Goal: Obtain resource: Obtain resource

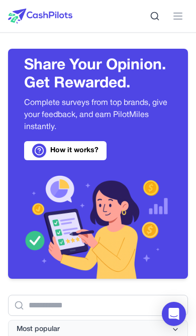
click at [175, 16] on line at bounding box center [178, 16] width 8 height 0
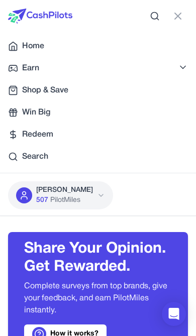
click at [39, 197] on span "507" at bounding box center [42, 200] width 12 height 10
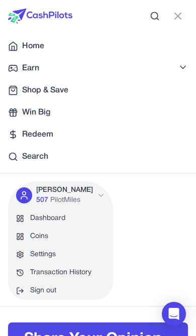
click at [33, 217] on link "Dashboard" at bounding box center [60, 218] width 105 height 18
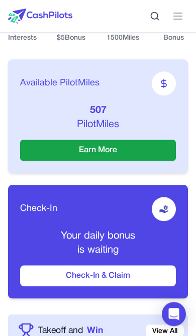
scroll to position [298, 0]
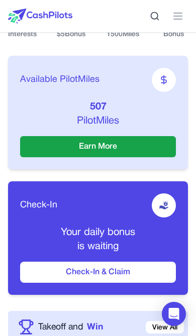
click at [67, 274] on button "Check-In & Claim" at bounding box center [97, 271] width 155 height 21
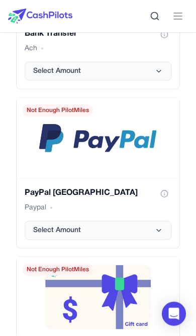
scroll to position [2248, 0]
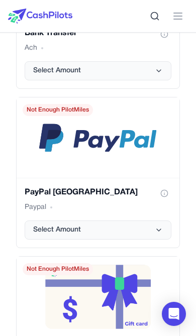
click at [63, 234] on span "Select Amount" at bounding box center [57, 230] width 48 height 10
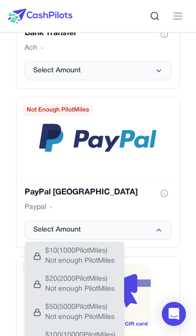
click at [59, 263] on span "Not enough PilotMiles" at bounding box center [79, 261] width 69 height 10
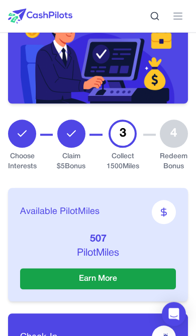
scroll to position [166, 0]
click at [123, 141] on div "3" at bounding box center [122, 133] width 28 height 28
click at [81, 281] on button "Earn More" at bounding box center [97, 278] width 155 height 21
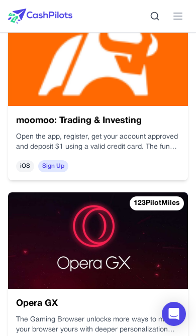
scroll to position [6575, 0]
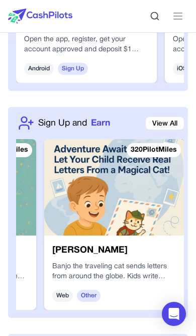
scroll to position [0, 572]
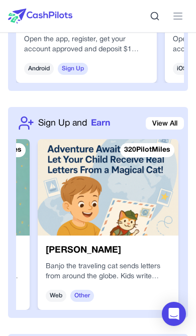
click at [79, 213] on img at bounding box center [108, 187] width 140 height 96
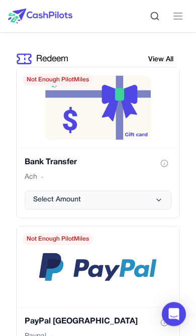
scroll to position [2107, 0]
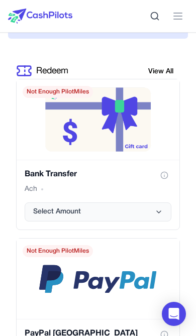
click at [45, 221] on button "Select Amount" at bounding box center [98, 211] width 146 height 19
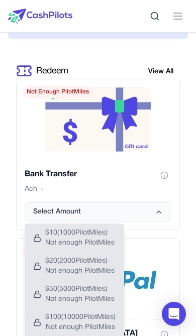
click at [45, 217] on span "Select Amount" at bounding box center [57, 212] width 48 height 10
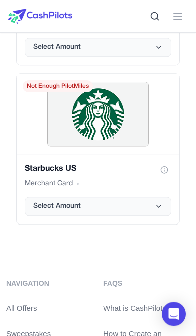
scroll to position [2973, 0]
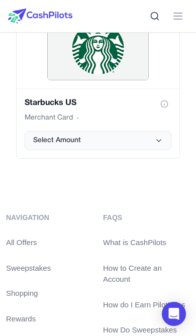
click at [49, 150] on button "Select Amount" at bounding box center [98, 140] width 146 height 19
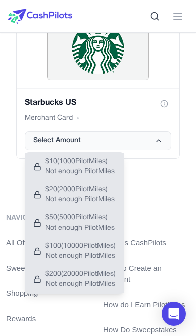
click at [42, 145] on span "Select Amount" at bounding box center [57, 140] width 48 height 10
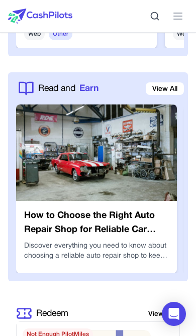
scroll to position [1844, 0]
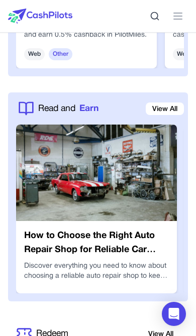
click at [158, 115] on link "View All" at bounding box center [164, 108] width 38 height 13
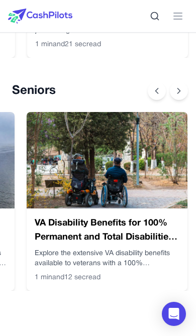
scroll to position [0, 844]
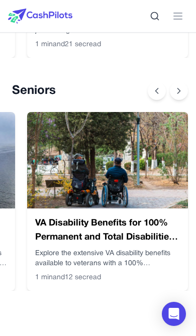
click at [181, 93] on icon at bounding box center [179, 91] width 10 height 10
click at [179, 90] on icon at bounding box center [179, 90] width 3 height 5
click at [158, 89] on icon at bounding box center [156, 91] width 10 height 10
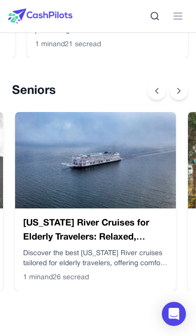
click at [180, 94] on icon at bounding box center [179, 91] width 10 height 10
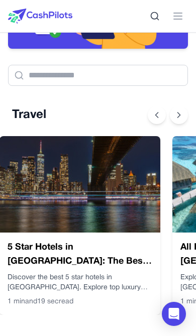
scroll to position [0, 8]
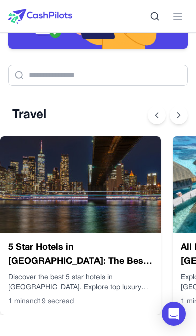
click at [88, 244] on h3 "5 Star Hotels in [GEOGRAPHIC_DATA]: The Best Luxury Stays in [GEOGRAPHIC_DATA]" at bounding box center [80, 254] width 144 height 28
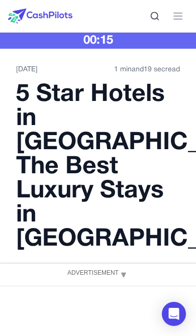
click at [122, 273] on span "▼" at bounding box center [123, 275] width 10 height 18
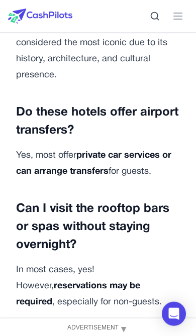
scroll to position [4925, 0]
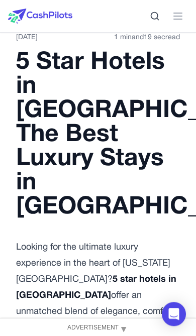
scroll to position [0, 0]
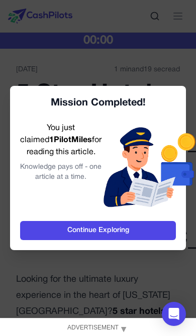
click at [128, 229] on link "Continue Exploring" at bounding box center [97, 230] width 155 height 19
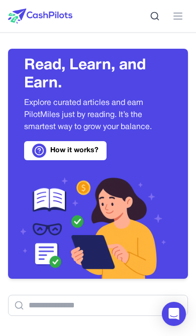
click at [176, 22] on icon at bounding box center [178, 16] width 12 height 12
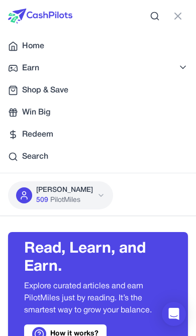
click at [182, 14] on icon at bounding box center [178, 16] width 12 height 12
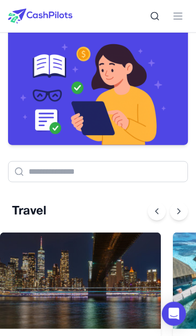
scroll to position [134, 0]
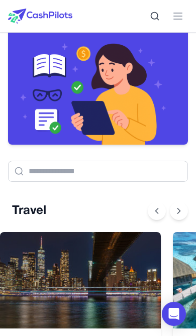
click at [99, 268] on img at bounding box center [80, 280] width 161 height 96
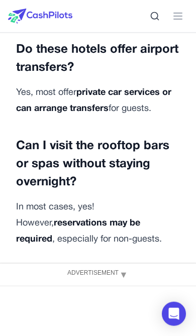
scroll to position [4979, 0]
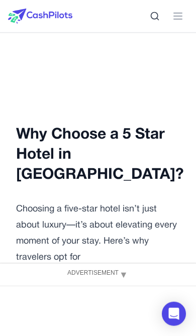
scroll to position [0, 0]
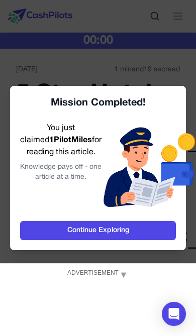
click at [123, 232] on link "Continue Exploring" at bounding box center [97, 230] width 155 height 19
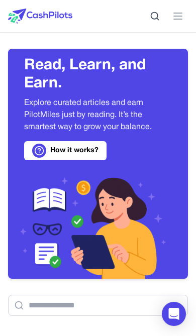
click at [175, 19] on line at bounding box center [178, 19] width 8 height 0
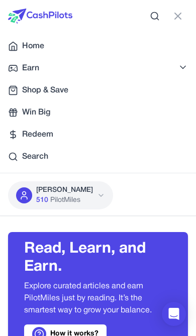
click at [177, 11] on icon at bounding box center [178, 16] width 12 height 12
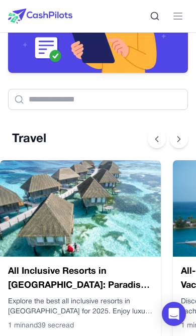
scroll to position [0, 181]
click at [107, 235] on img at bounding box center [80, 208] width 161 height 96
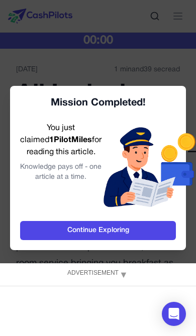
click at [123, 228] on link "Continue Exploring" at bounding box center [97, 230] width 155 height 19
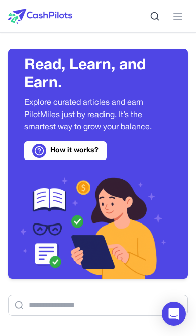
click at [179, 25] on button at bounding box center [178, 16] width 20 height 20
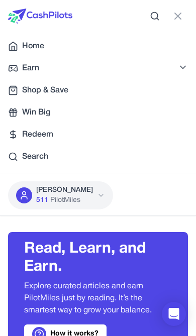
scroll to position [0, 8]
click at [43, 138] on span "Redeem" at bounding box center [37, 134] width 31 height 12
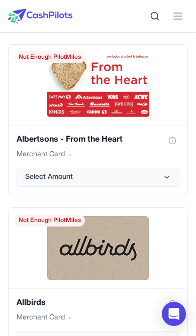
scroll to position [1769, 0]
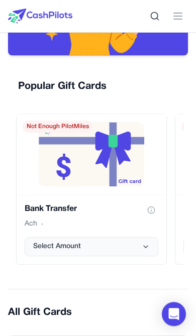
click at [127, 247] on button "Select Amount" at bounding box center [91, 246] width 133 height 19
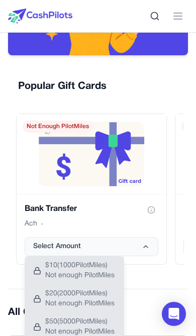
click at [149, 242] on button "Select Amount" at bounding box center [91, 246] width 133 height 19
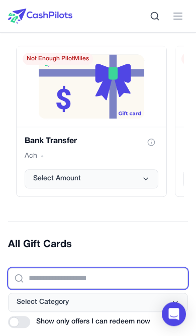
click at [108, 282] on input "text" at bounding box center [98, 277] width 180 height 21
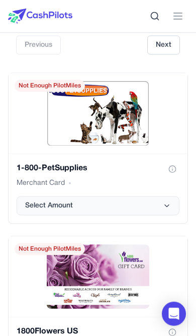
click at [131, 207] on button "Select Amount" at bounding box center [98, 205] width 163 height 19
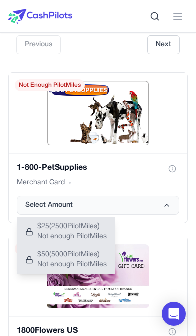
click at [166, 205] on icon "1-800-PetSupplies gift card" at bounding box center [167, 205] width 4 height 2
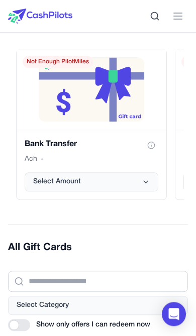
click at [140, 179] on button "Select Amount" at bounding box center [91, 181] width 133 height 19
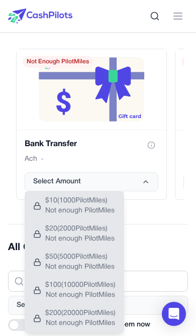
click at [145, 178] on button "Select Amount" at bounding box center [91, 181] width 133 height 19
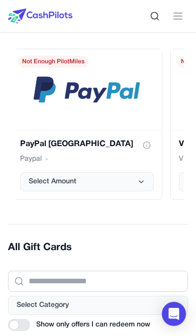
scroll to position [0, 173]
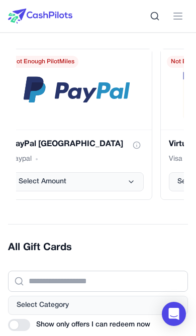
click at [126, 180] on button "Select Amount" at bounding box center [76, 181] width 133 height 19
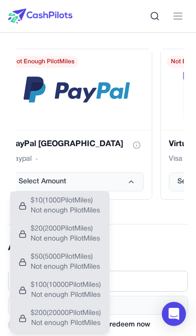
click at [133, 180] on icon "PayPal USA gift card" at bounding box center [131, 182] width 8 height 8
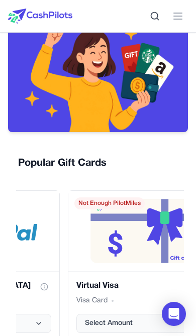
scroll to position [0, 0]
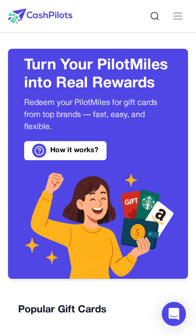
click at [179, 10] on button at bounding box center [178, 16] width 20 height 20
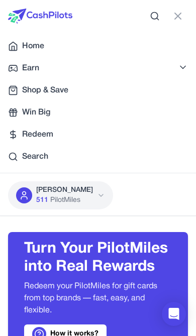
click at [50, 69] on link "Earn" at bounding box center [98, 68] width 196 height 20
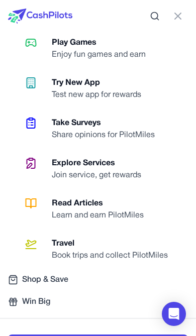
scroll to position [50, 0]
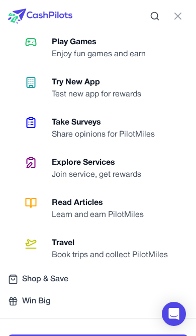
click at [130, 209] on div "Learn and earn PilotMiles" at bounding box center [102, 215] width 100 height 12
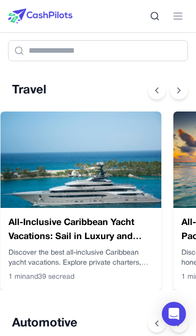
scroll to position [0, 353]
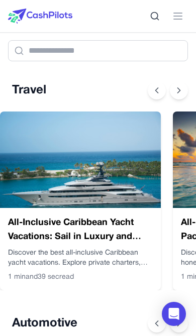
click at [116, 187] on img at bounding box center [80, 159] width 161 height 96
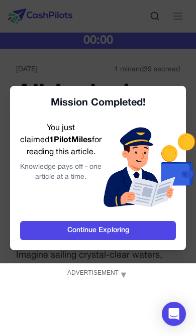
click at [139, 234] on link "Continue Exploring" at bounding box center [97, 230] width 155 height 19
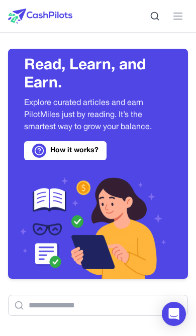
scroll to position [0, 8]
click at [89, 151] on link "How it works?" at bounding box center [65, 150] width 82 height 19
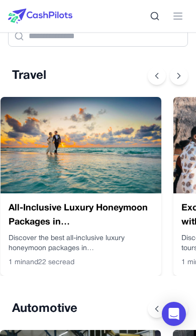
scroll to position [0, 526]
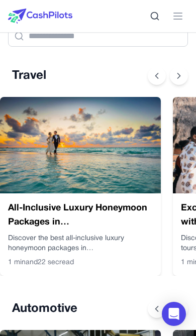
click at [120, 192] on img at bounding box center [80, 145] width 161 height 96
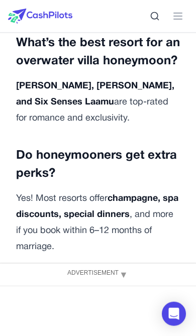
scroll to position [4632, 0]
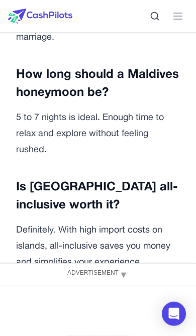
click at [99, 329] on button "Claim Article" at bounding box center [98, 339] width 63 height 20
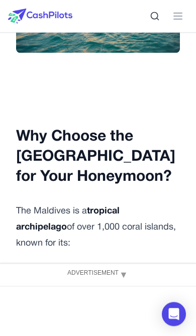
scroll to position [0, 0]
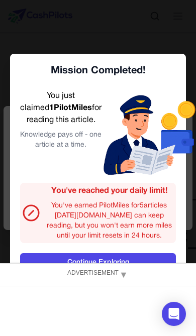
click at [109, 272] on link "Continue Exploring" at bounding box center [97, 262] width 155 height 19
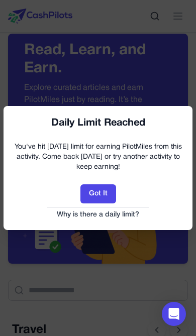
scroll to position [0, 8]
click at [120, 217] on link "Why is there a daily limit?" at bounding box center [98, 215] width 169 height 10
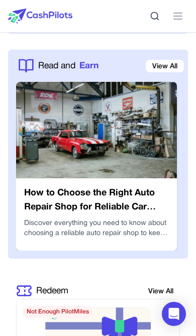
scroll to position [1897, 0]
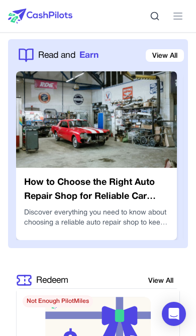
click at [159, 60] on link "View All" at bounding box center [164, 55] width 38 height 13
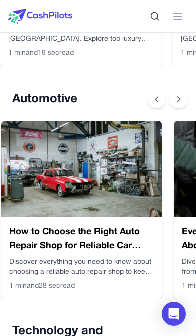
scroll to position [0, 8]
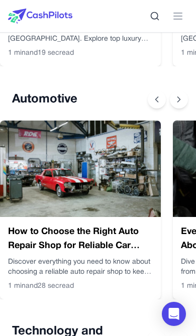
click at [60, 210] on img at bounding box center [80, 168] width 161 height 96
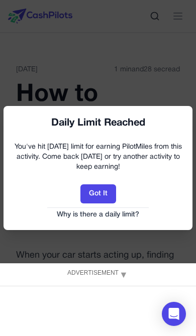
click at [70, 213] on link "Why is there a daily limit?" at bounding box center [98, 215] width 169 height 10
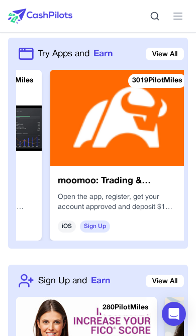
click at [98, 212] on div "Open the app, register, get your account approved and deposit $1 using a valid …" at bounding box center [120, 202] width 124 height 20
